Goal: Transaction & Acquisition: Purchase product/service

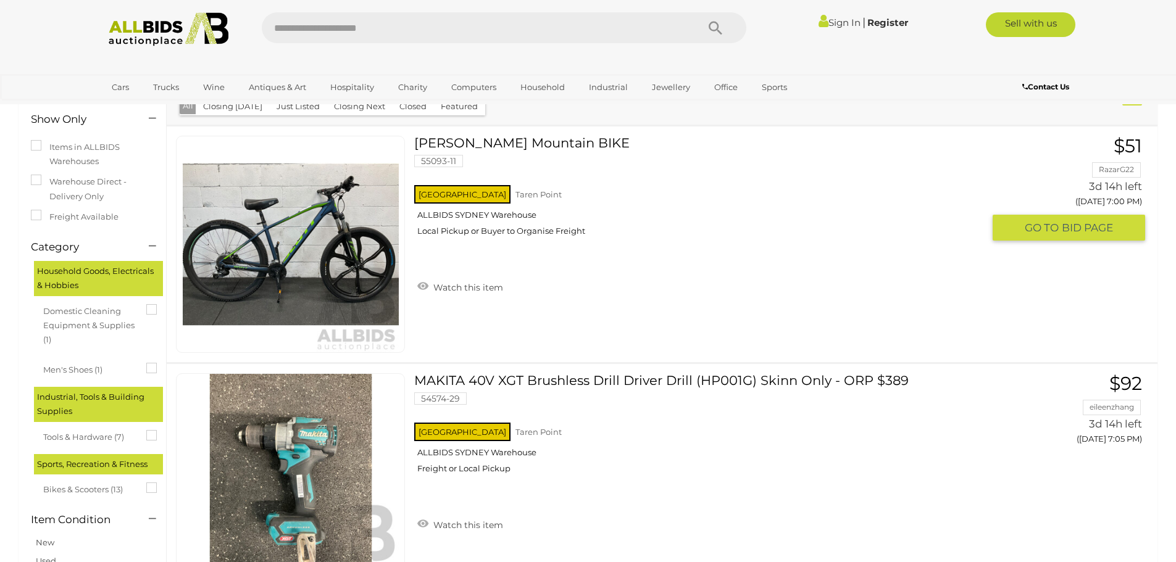
scroll to position [309, 0]
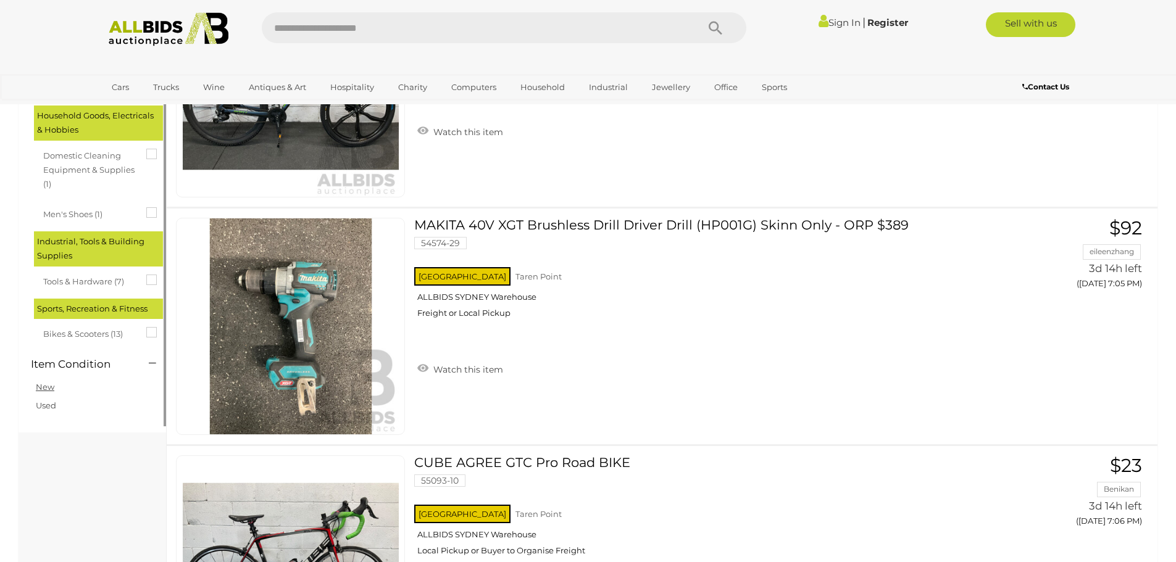
click at [51, 391] on link "New" at bounding box center [45, 387] width 19 height 10
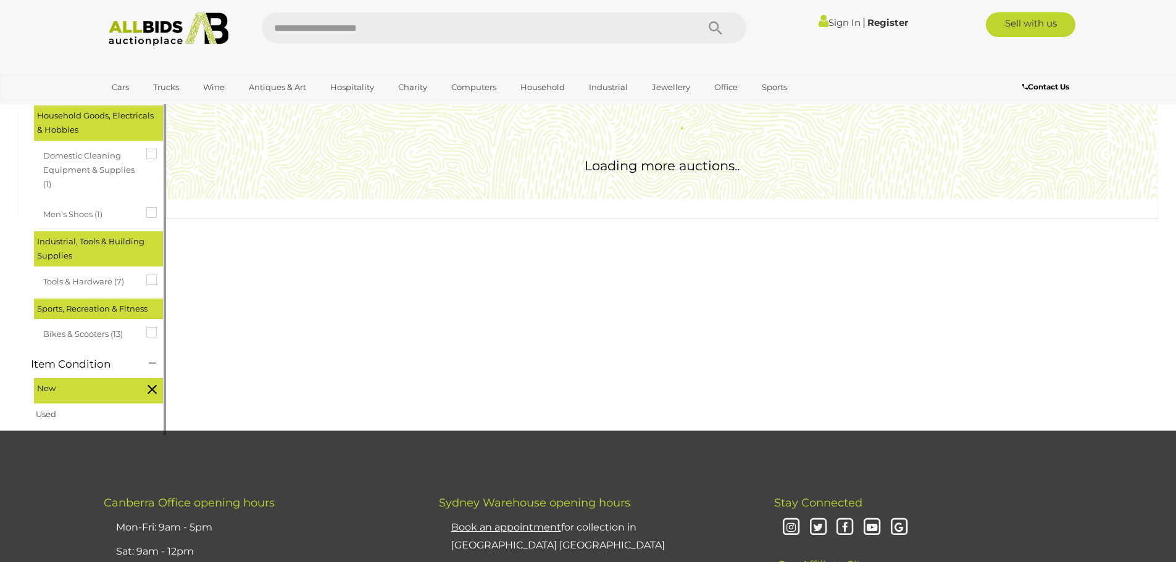
scroll to position [0, 0]
